Goal: Task Accomplishment & Management: Manage account settings

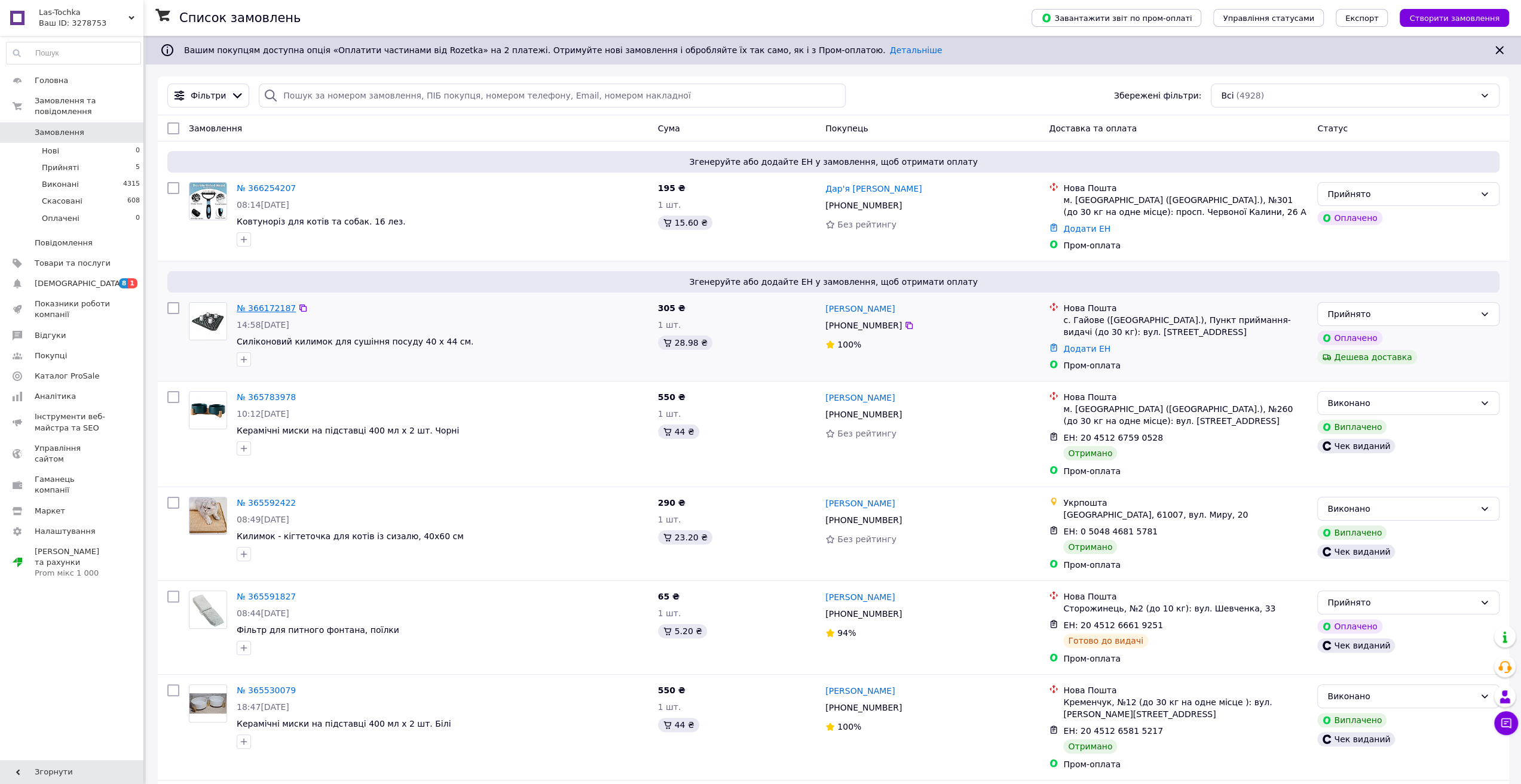
click at [268, 306] on link "№ 366172187" at bounding box center [266, 308] width 59 height 10
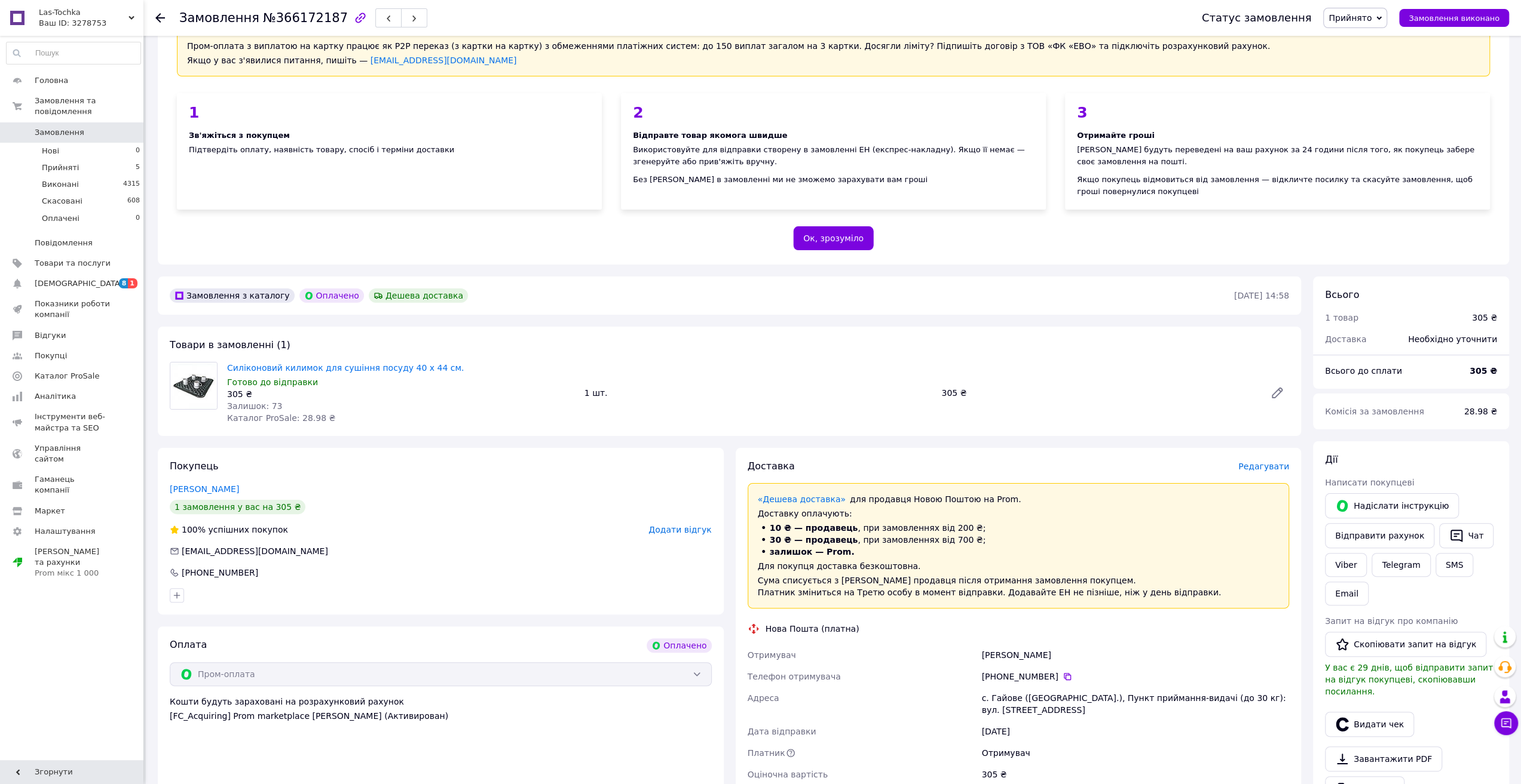
scroll to position [179, 0]
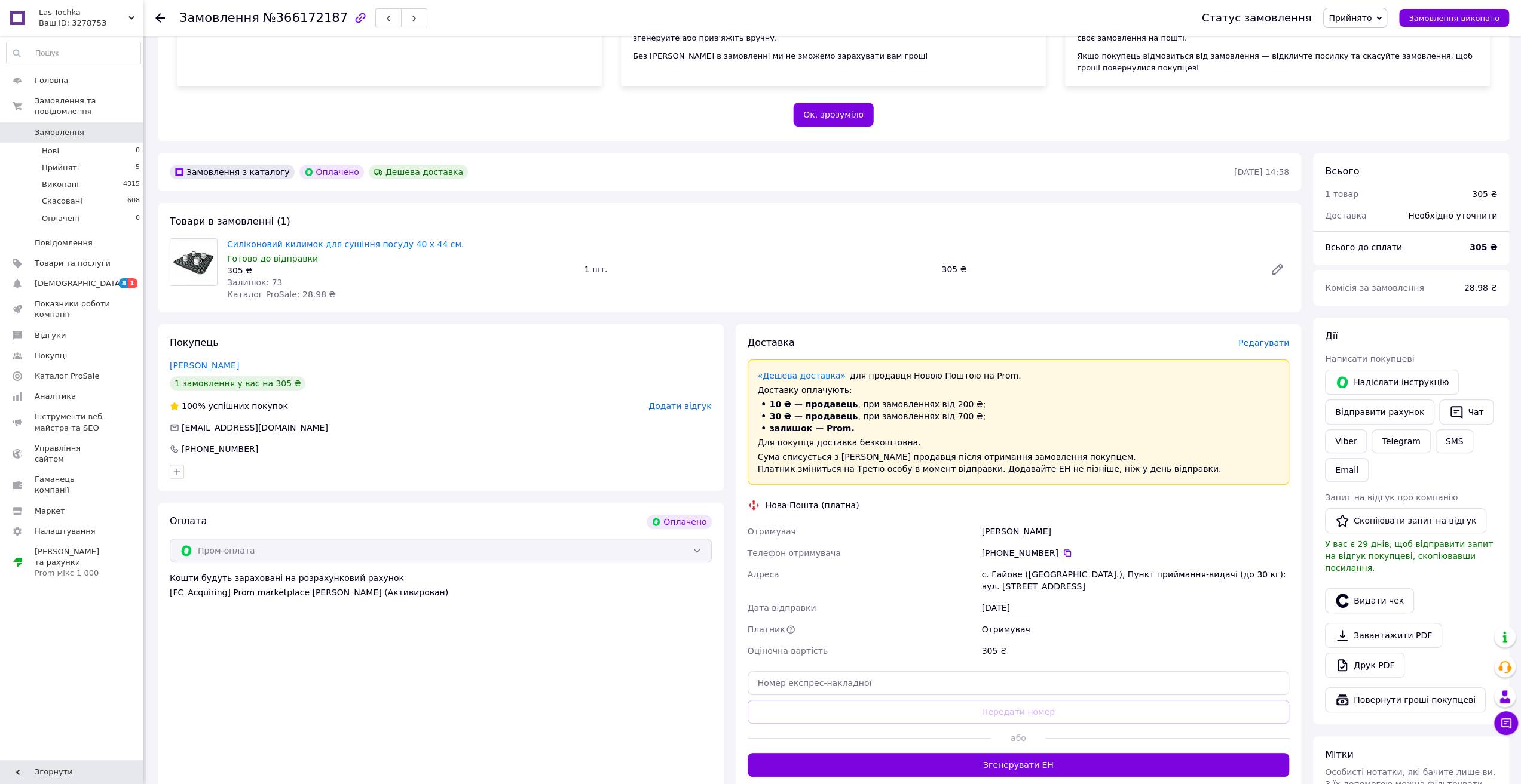
click at [1278, 344] on span "Редагувати" at bounding box center [1264, 343] width 51 height 10
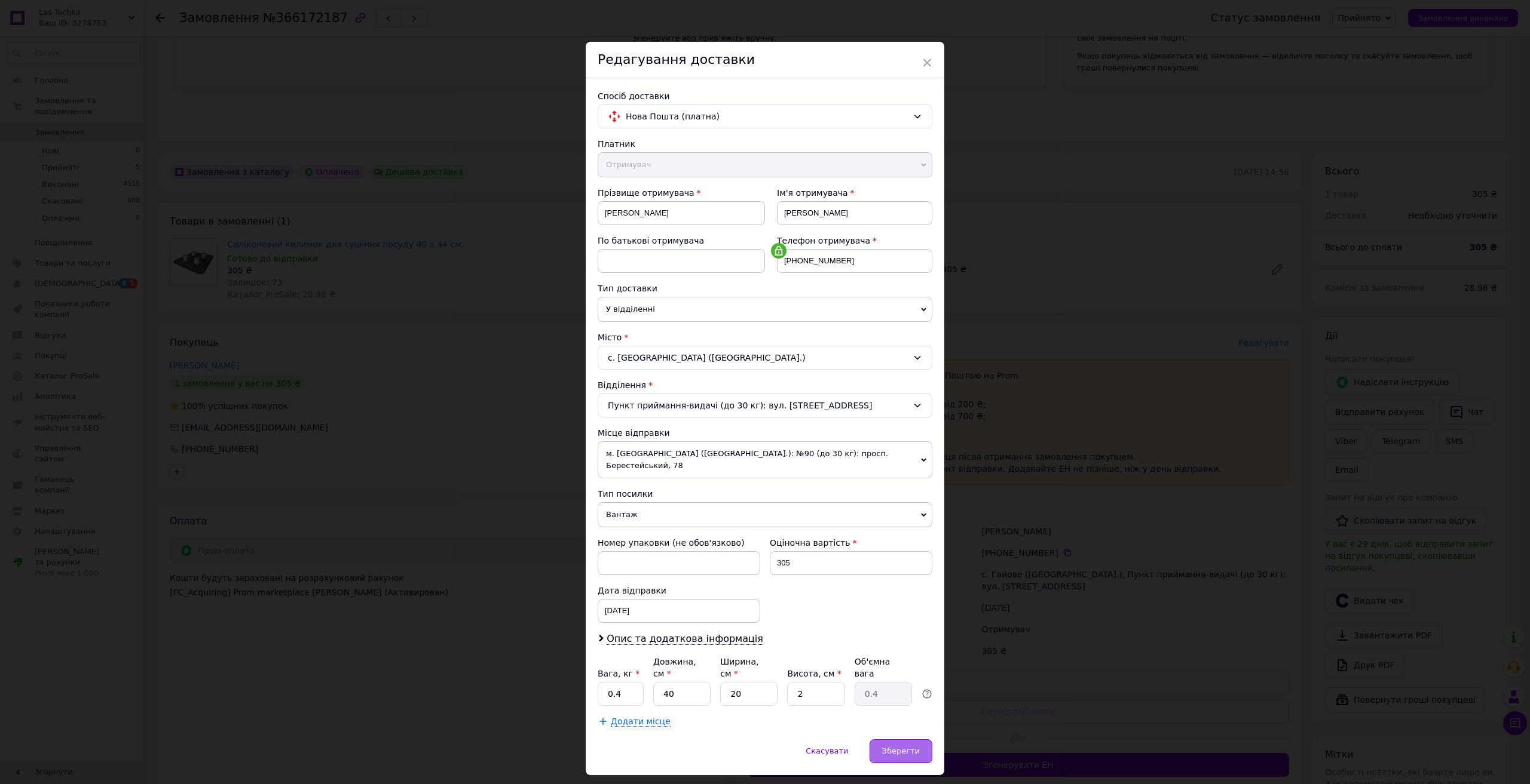
click at [908, 746] on span "Зберегти" at bounding box center [901, 751] width 38 height 9
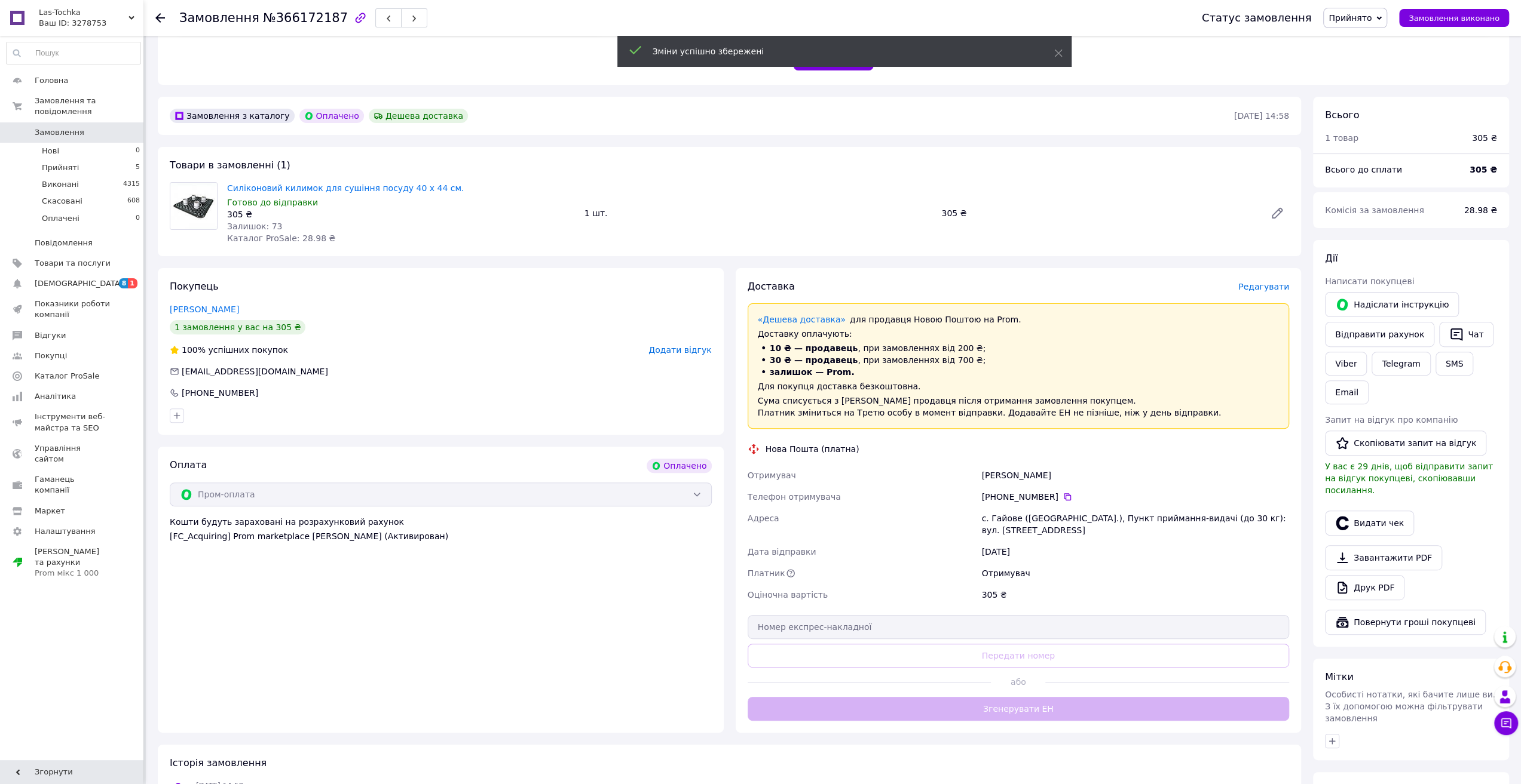
scroll to position [299, 0]
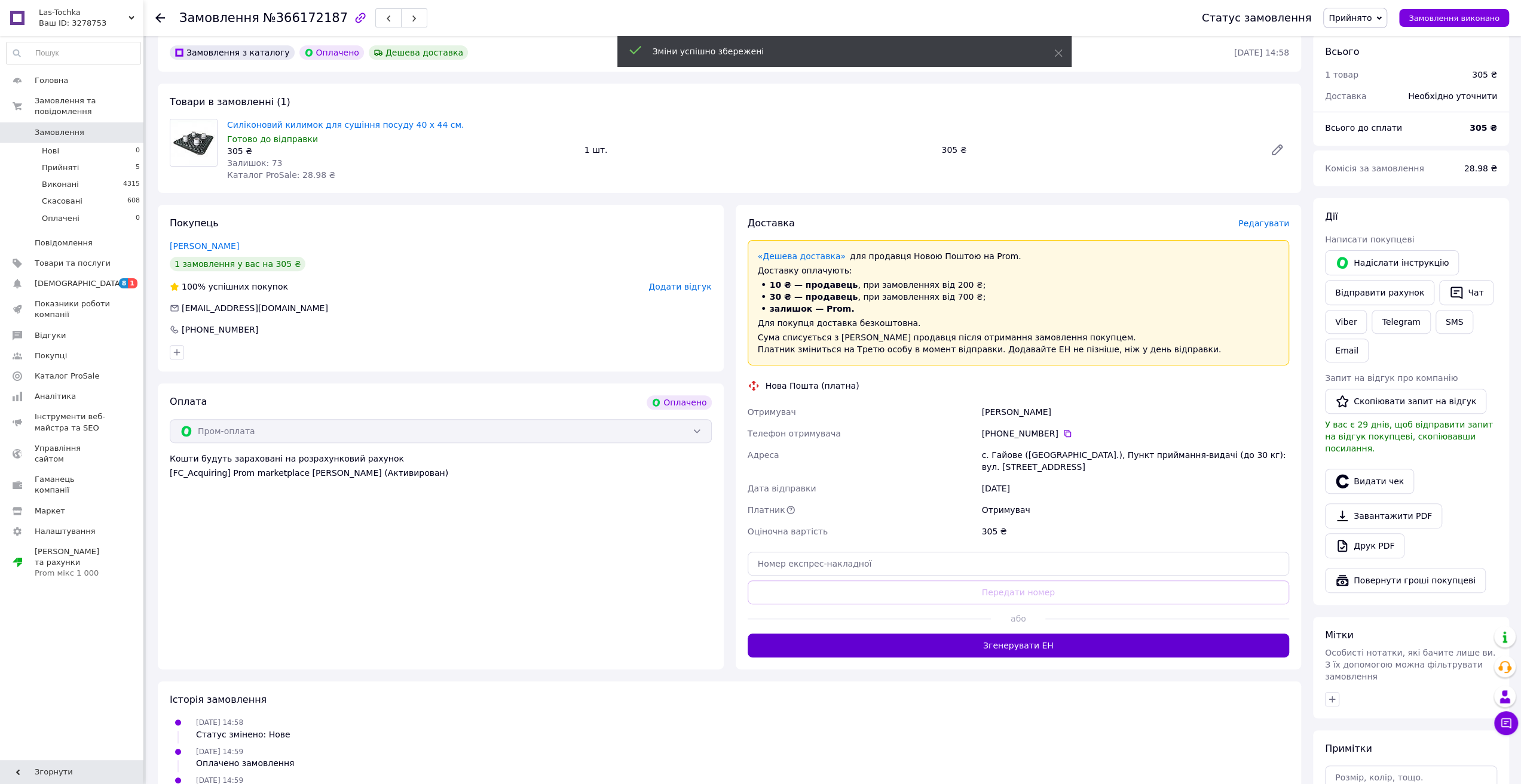
click at [1034, 647] on button "Згенерувати ЕН" at bounding box center [1018, 645] width 542 height 24
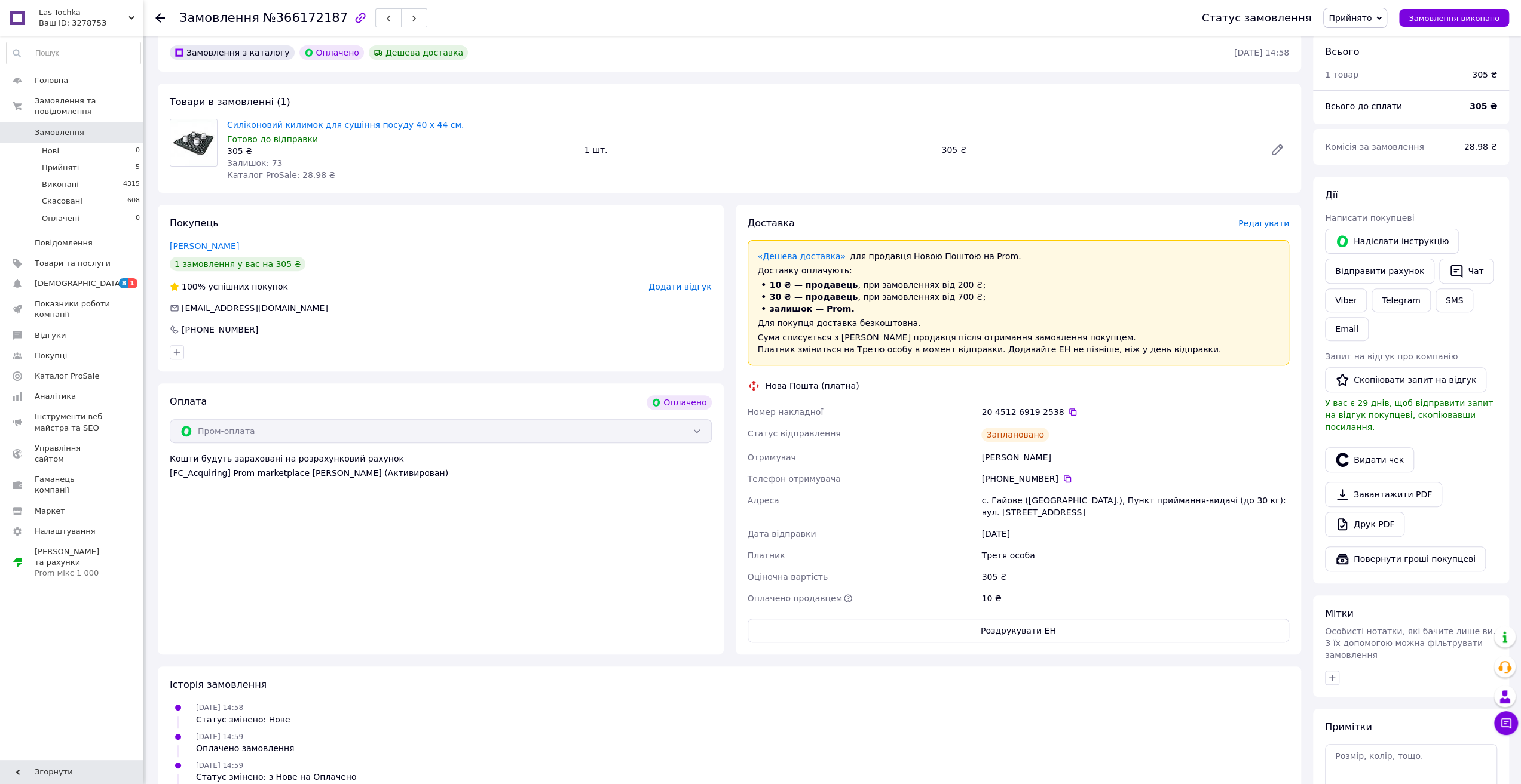
click at [1029, 632] on button "Роздрукувати ЕН" at bounding box center [1018, 630] width 542 height 24
click at [1368, 447] on button "Видати чек" at bounding box center [1369, 459] width 89 height 25
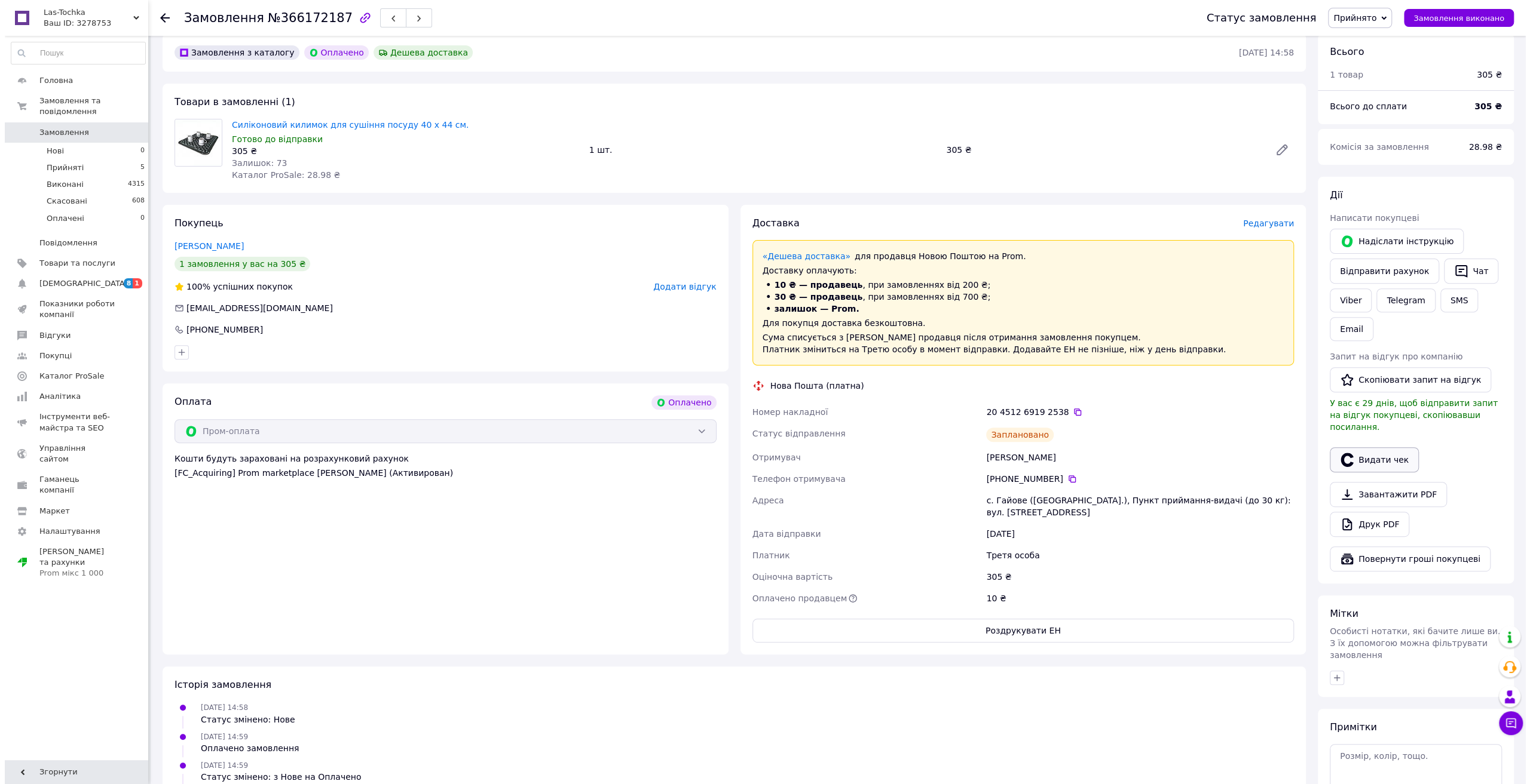
scroll to position [286, 0]
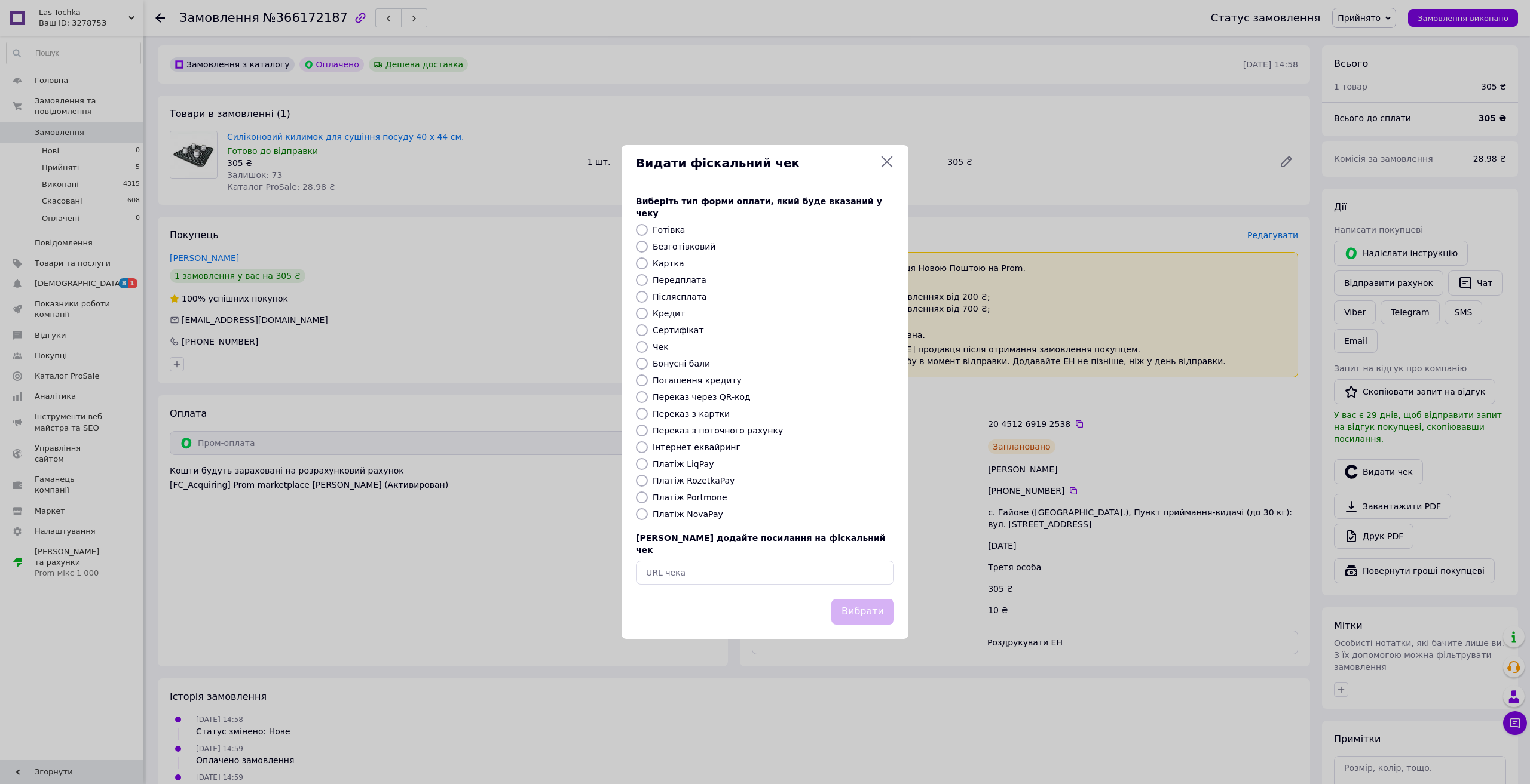
click at [685, 485] on label "Платіж RozetkaPay" at bounding box center [694, 481] width 82 height 10
click at [648, 485] on input "Платіж RozetkaPay" at bounding box center [642, 481] width 12 height 12
radio input "true"
click at [873, 599] on button "Вибрати" at bounding box center [862, 612] width 63 height 26
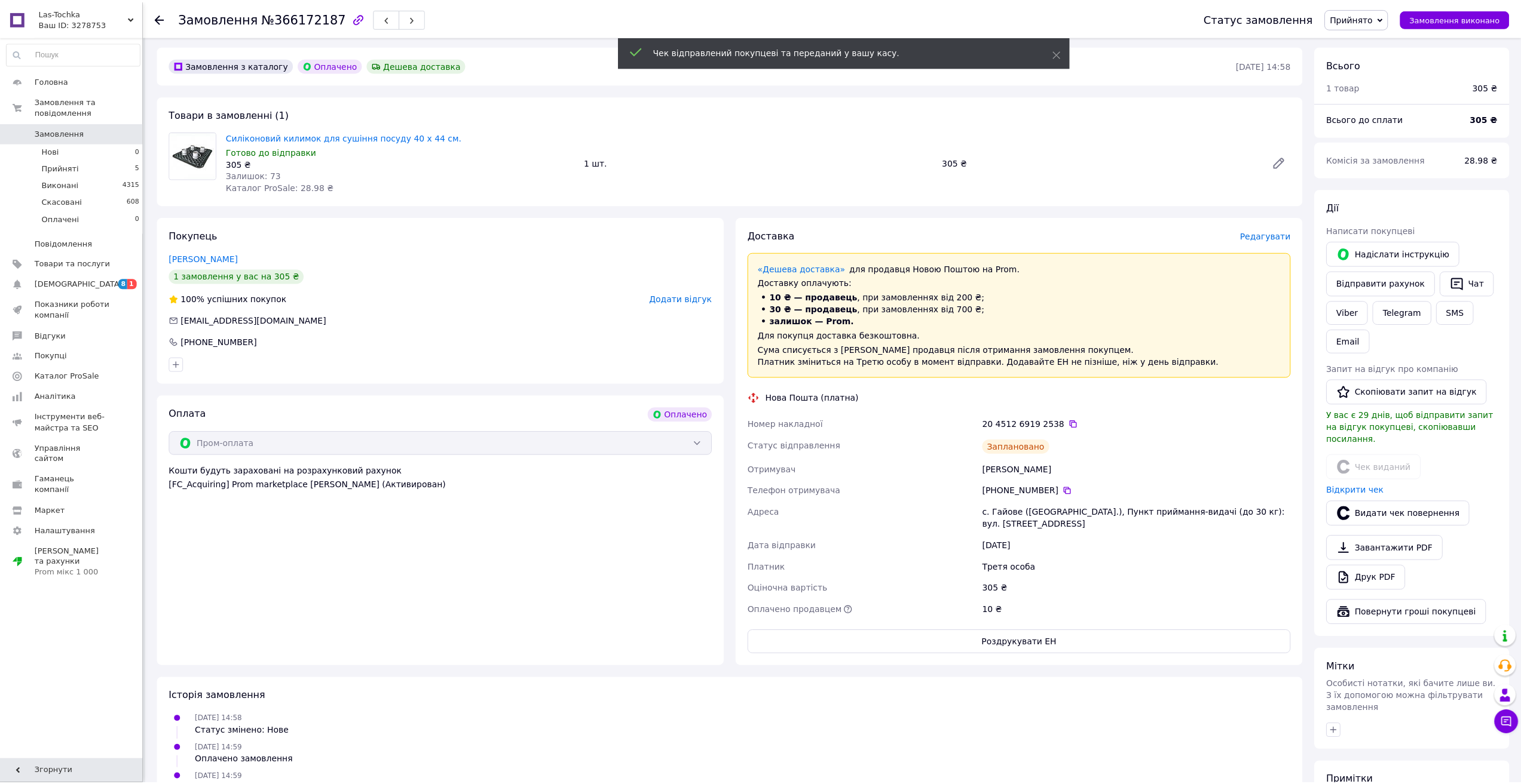
scroll to position [299, 0]
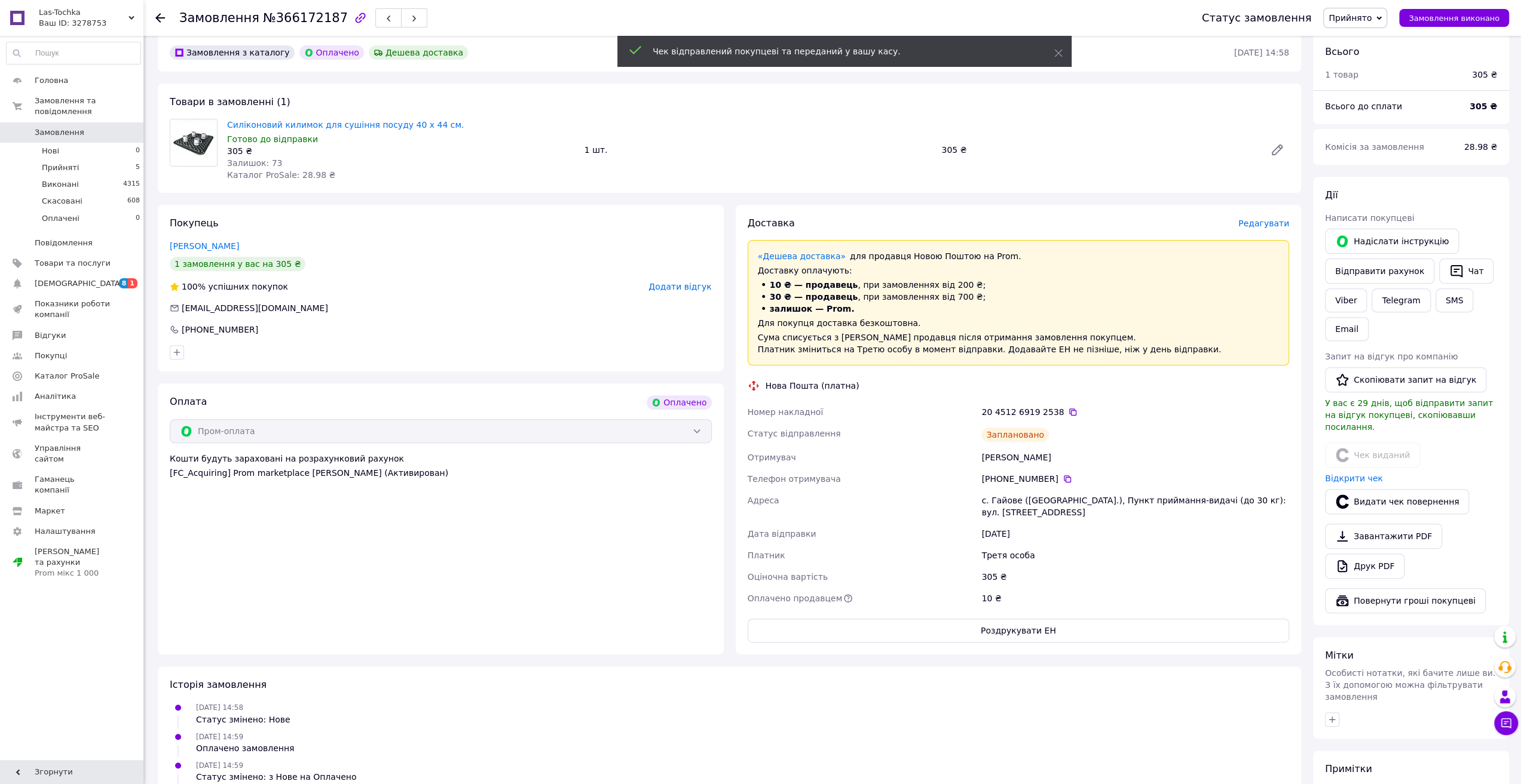
click at [67, 163] on span "Прийняті" at bounding box center [60, 168] width 37 height 11
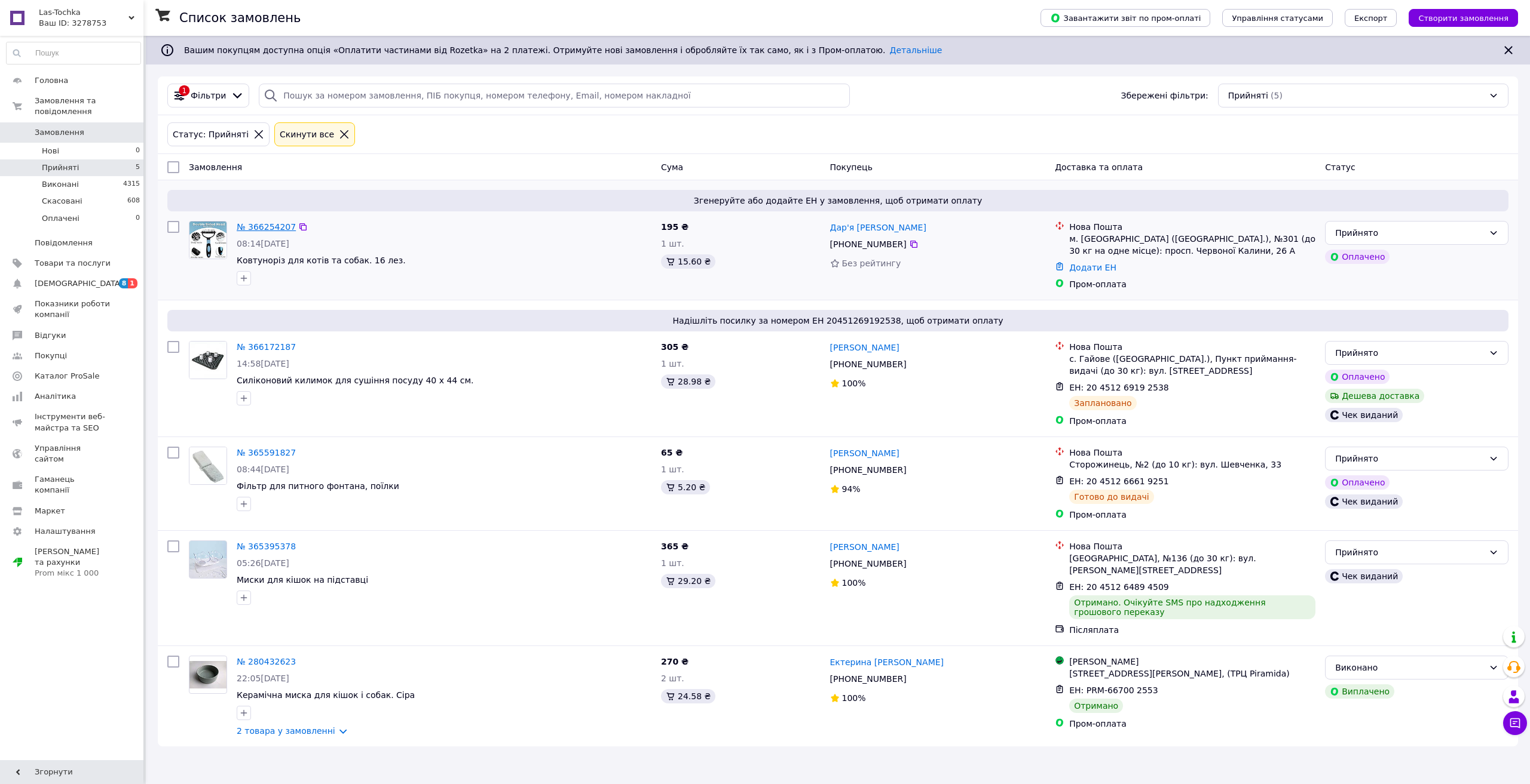
click at [259, 225] on link "№ 366254207" at bounding box center [266, 227] width 60 height 10
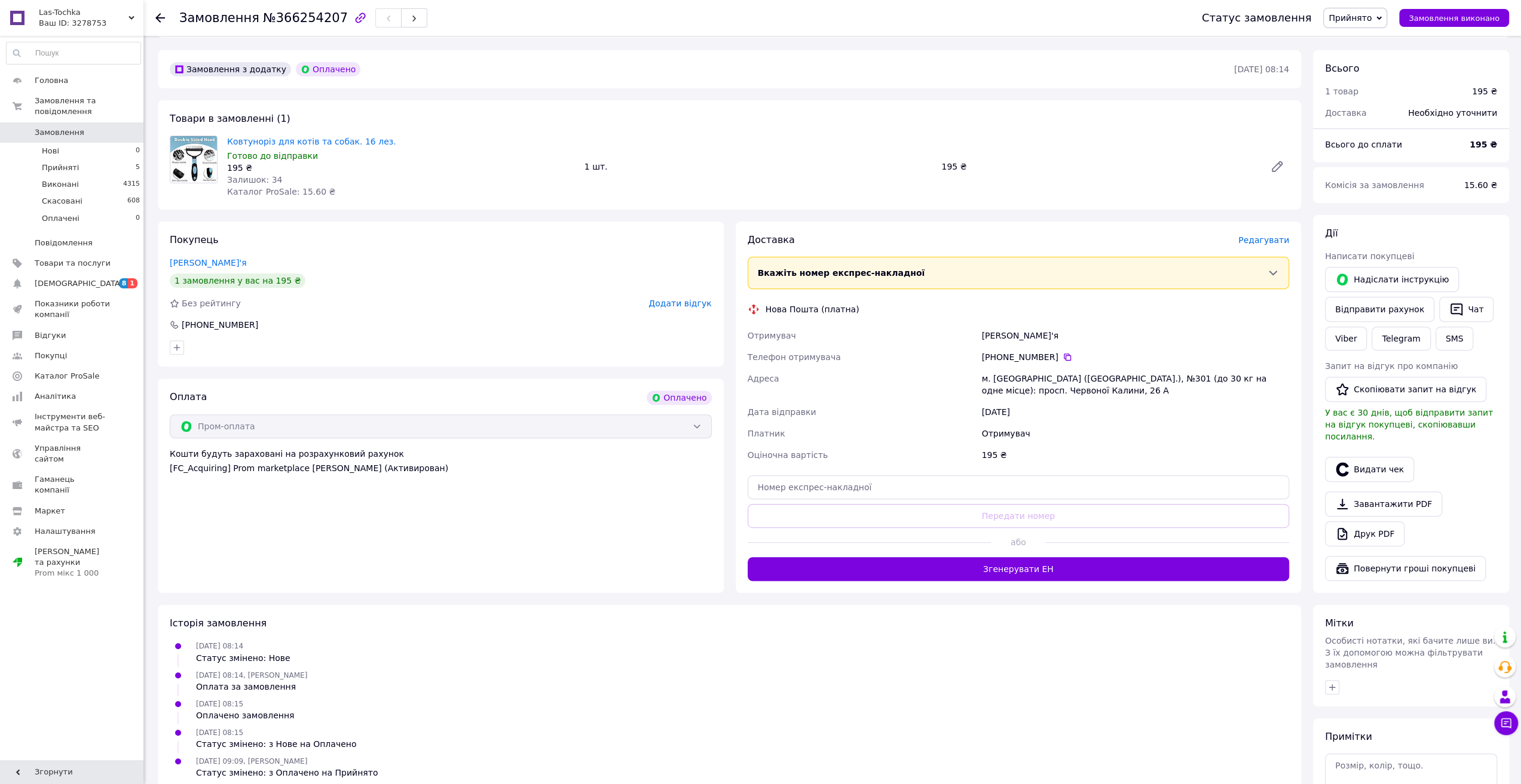
scroll to position [299, 0]
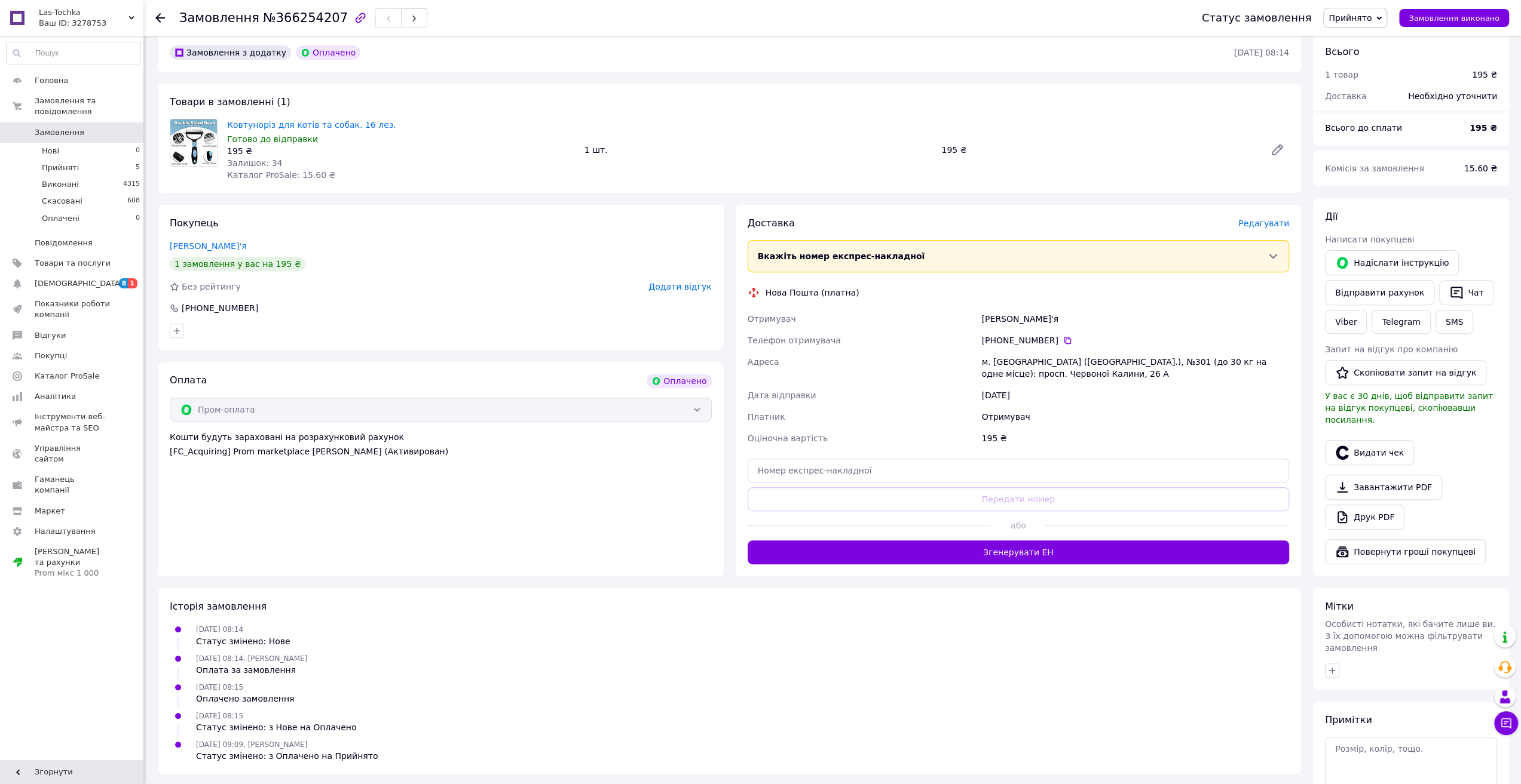
click at [1260, 223] on span "Редагувати" at bounding box center [1264, 224] width 51 height 10
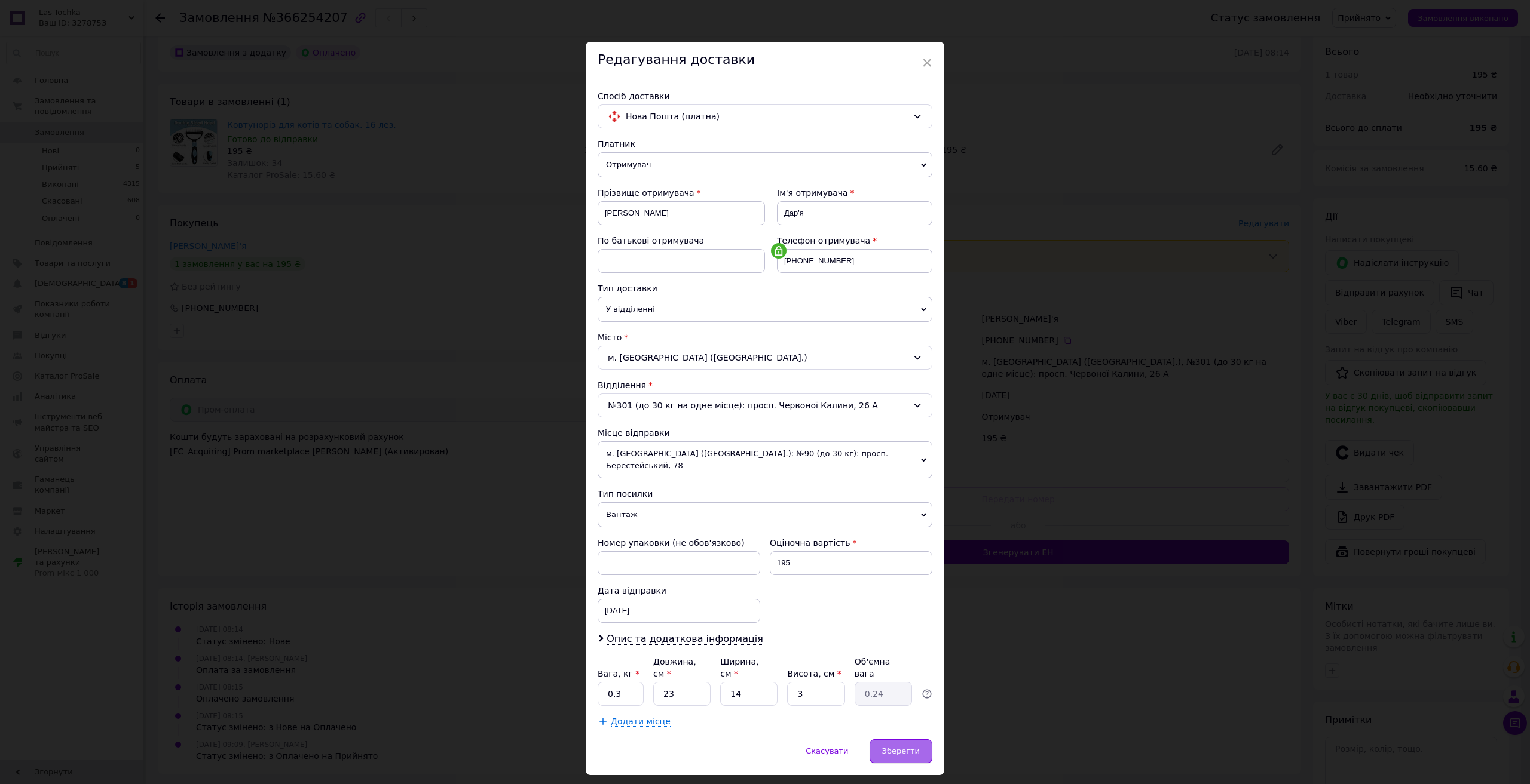
click at [901, 740] on div "Зберегти" at bounding box center [901, 751] width 63 height 24
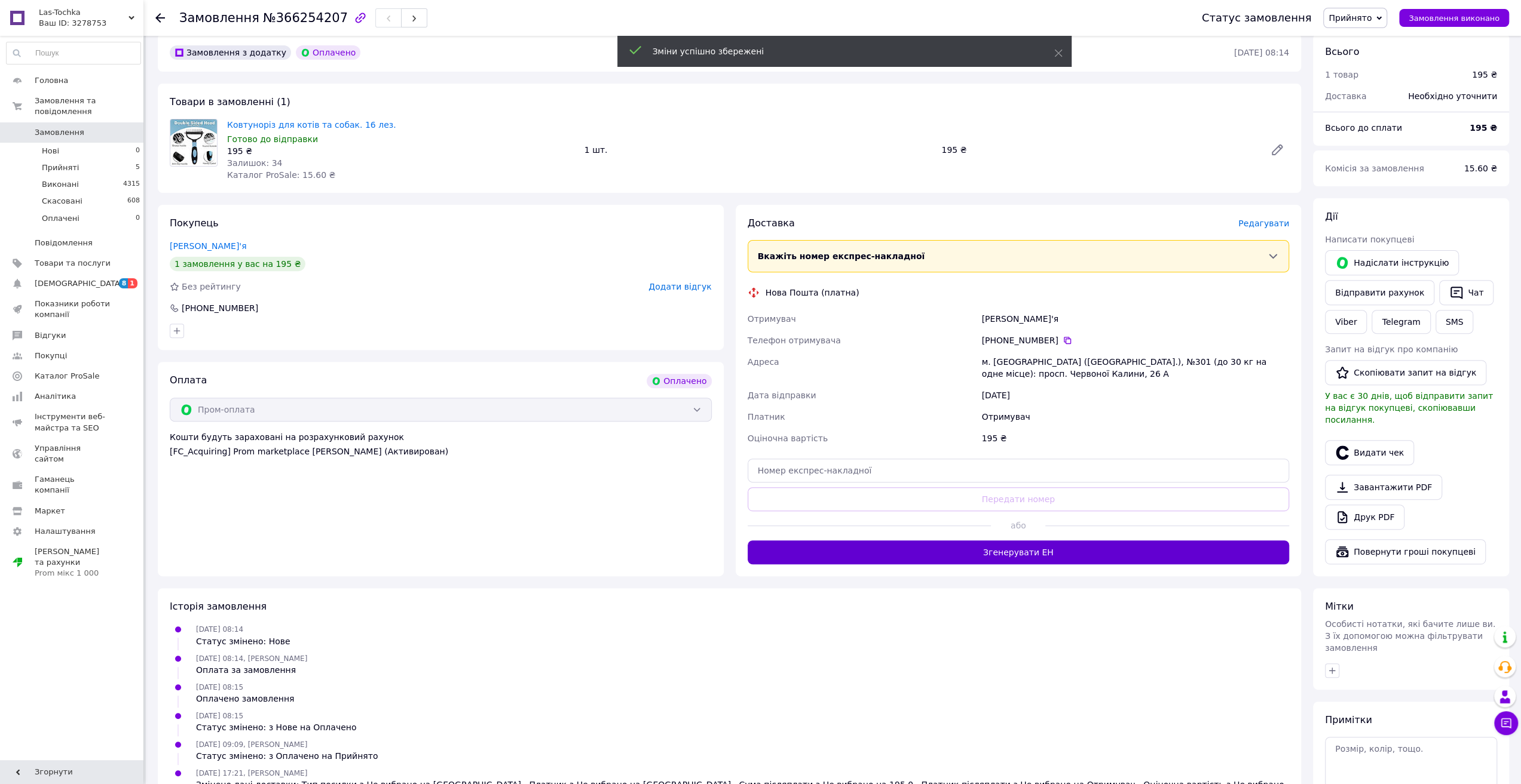
click at [1025, 552] on button "Згенерувати ЕН" at bounding box center [1018, 552] width 542 height 24
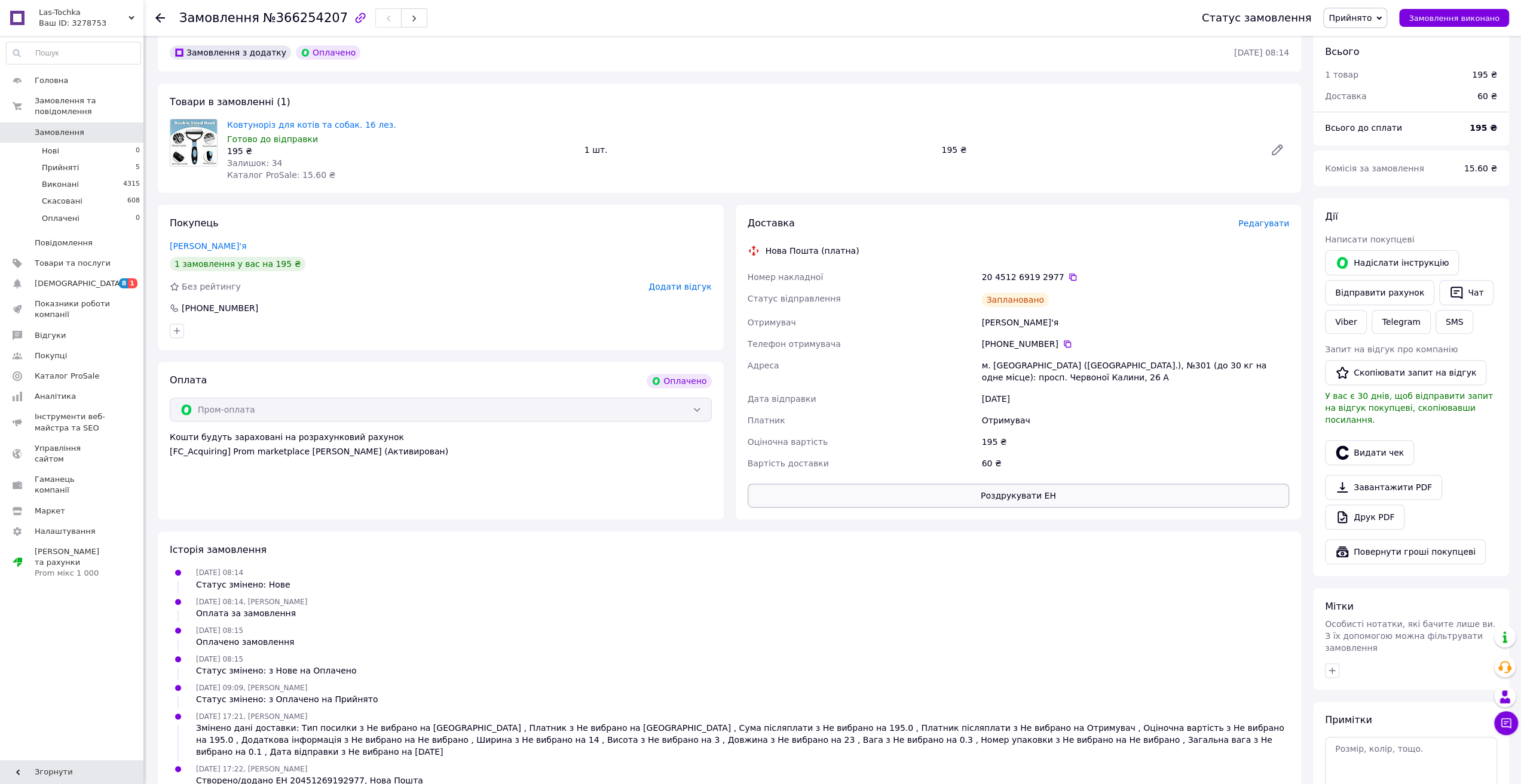
click at [1032, 494] on button "Роздрукувати ЕН" at bounding box center [1018, 496] width 542 height 24
